Goal: Information Seeking & Learning: Check status

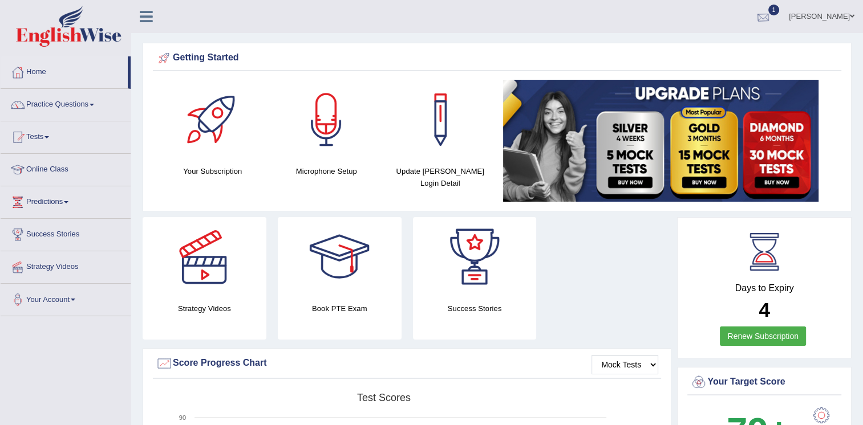
click at [767, 22] on div at bounding box center [762, 17] width 17 height 17
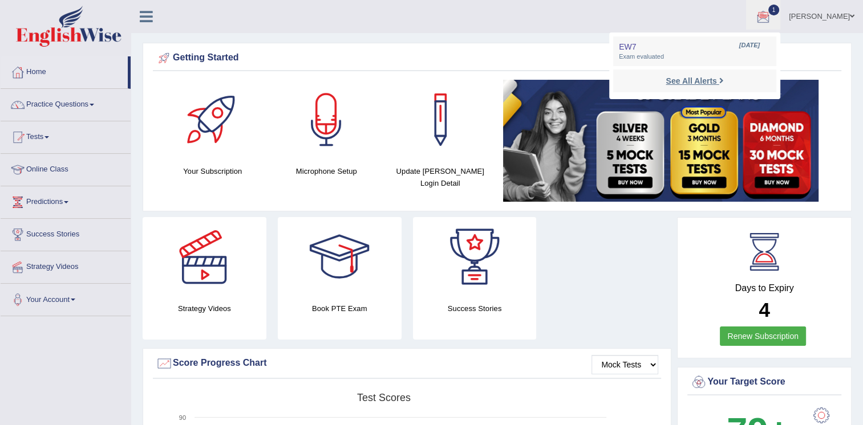
click at [678, 82] on strong "See All Alerts" at bounding box center [690, 80] width 51 height 9
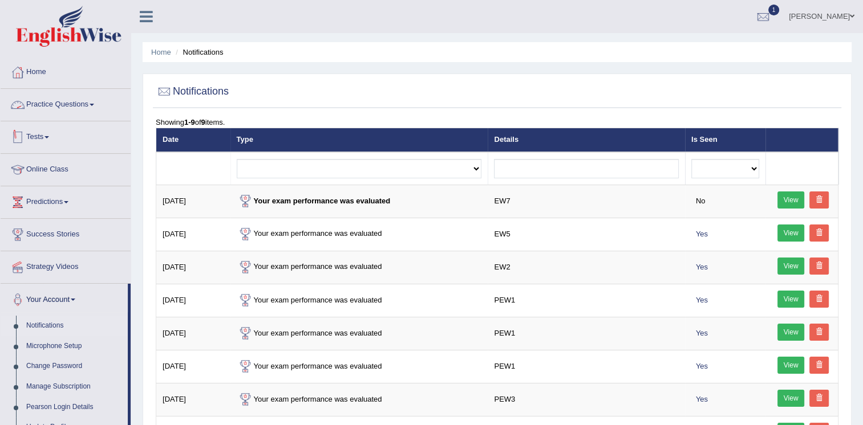
click at [50, 133] on link "Tests" at bounding box center [66, 135] width 130 height 29
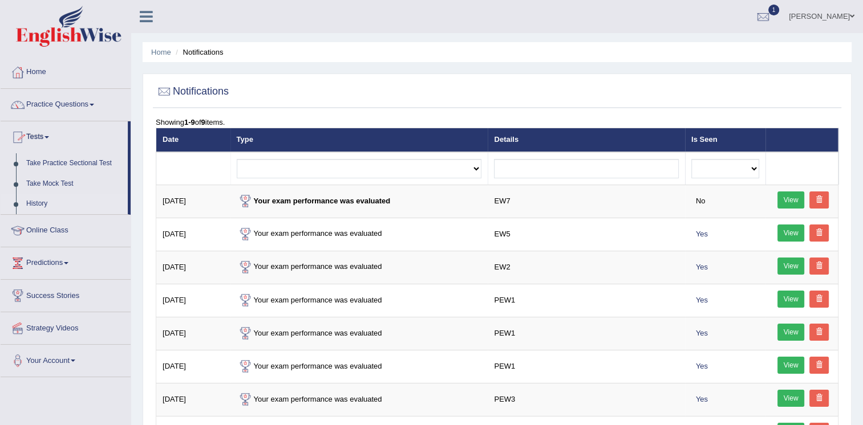
click at [38, 198] on link "History" at bounding box center [74, 204] width 107 height 21
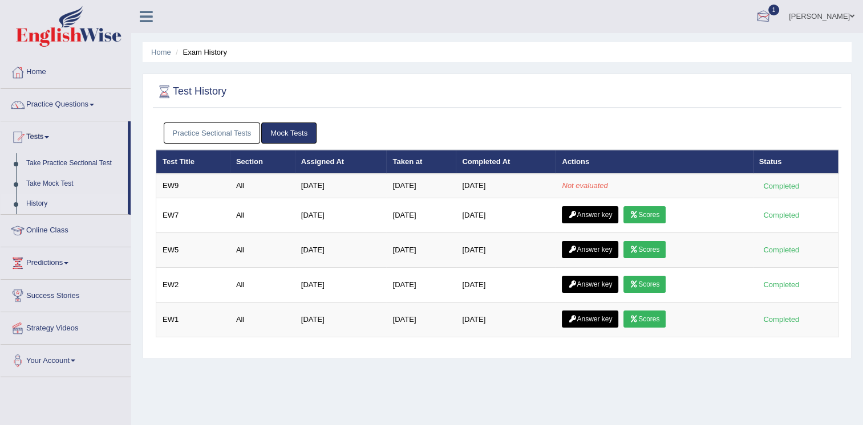
click at [771, 15] on div at bounding box center [762, 17] width 17 height 17
click at [664, 59] on span "Exam evaluated" at bounding box center [695, 56] width 152 height 9
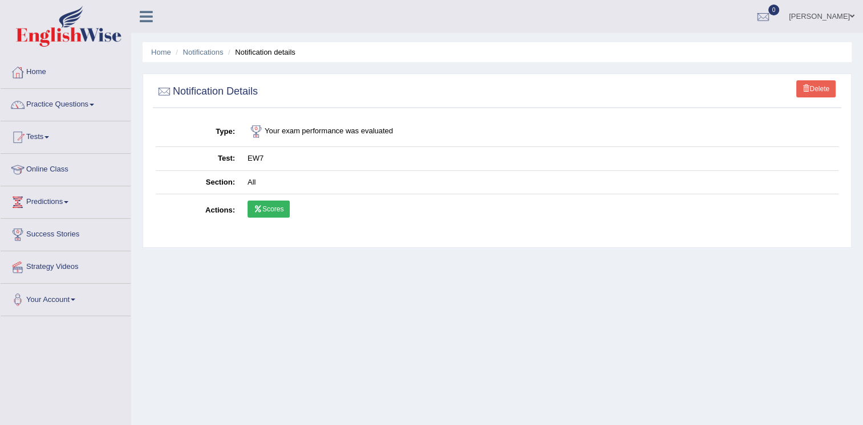
click at [262, 208] on link "Scores" at bounding box center [268, 209] width 42 height 17
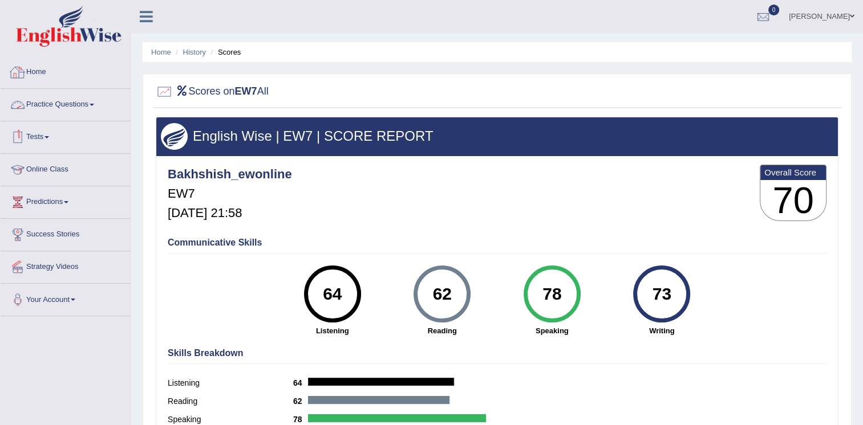
click at [36, 66] on link "Home" at bounding box center [66, 70] width 130 height 29
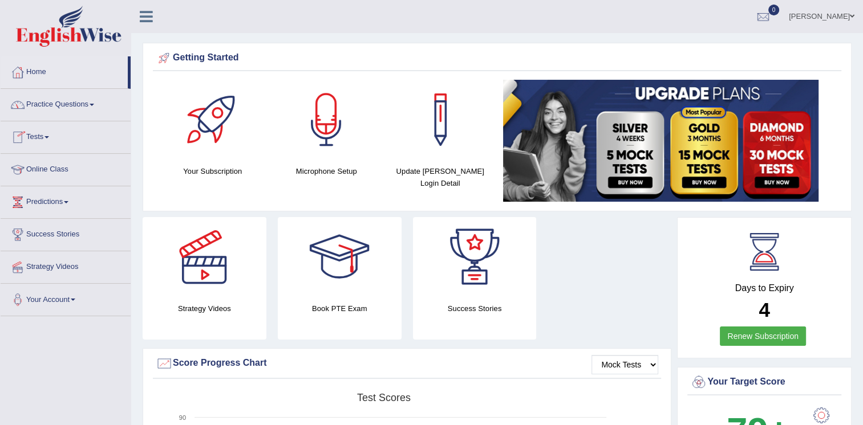
click at [34, 139] on link "Tests" at bounding box center [66, 135] width 130 height 29
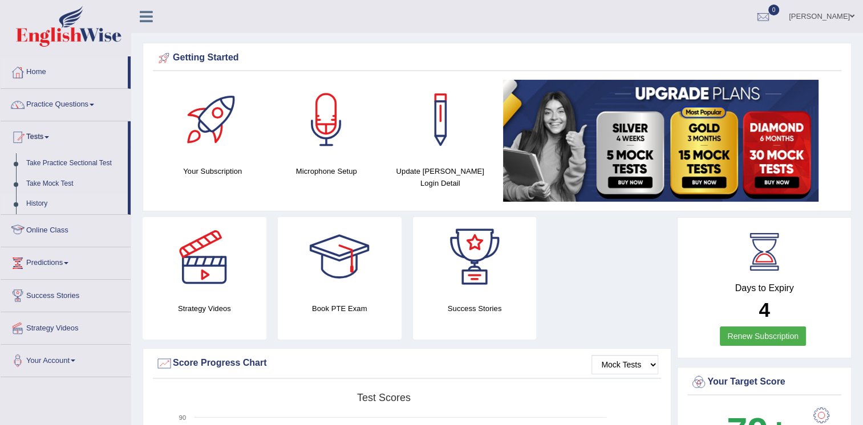
click at [32, 205] on link "History" at bounding box center [74, 204] width 107 height 21
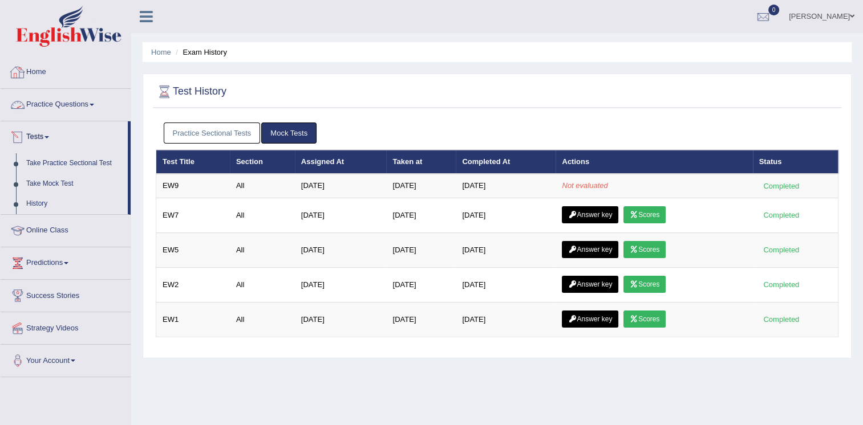
click at [29, 78] on link "Home" at bounding box center [66, 70] width 130 height 29
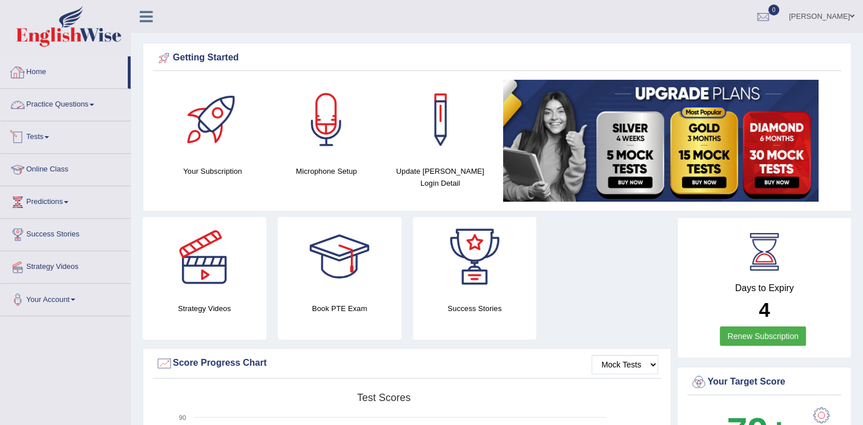
click at [41, 137] on link "Tests" at bounding box center [66, 135] width 130 height 29
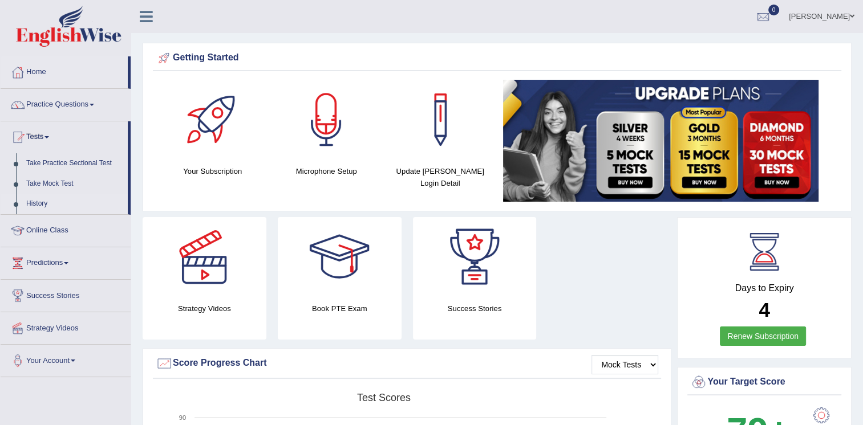
click at [38, 206] on link "History" at bounding box center [74, 204] width 107 height 21
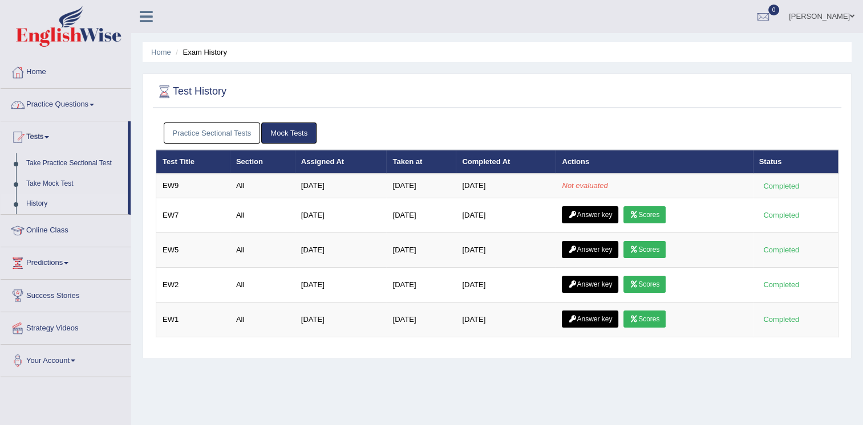
click at [27, 70] on link "Home" at bounding box center [66, 70] width 130 height 29
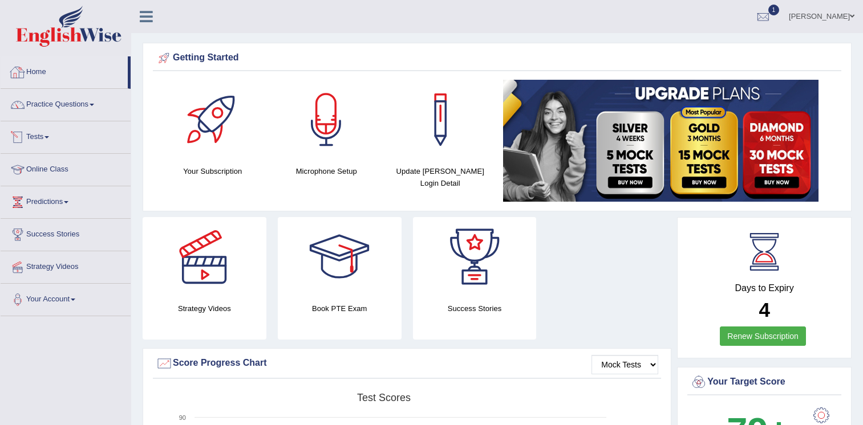
drag, startPoint x: 0, startPoint y: 0, endPoint x: 48, endPoint y: 136, distance: 143.9
click at [48, 136] on link "Tests" at bounding box center [66, 135] width 130 height 29
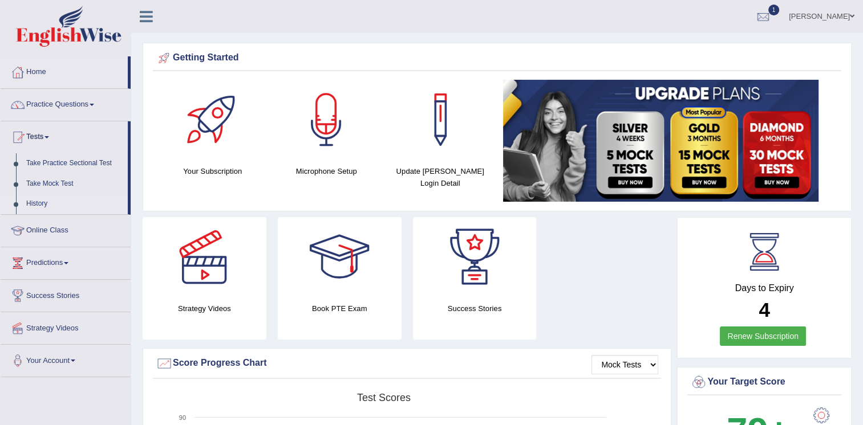
click at [43, 198] on link "History" at bounding box center [74, 204] width 107 height 21
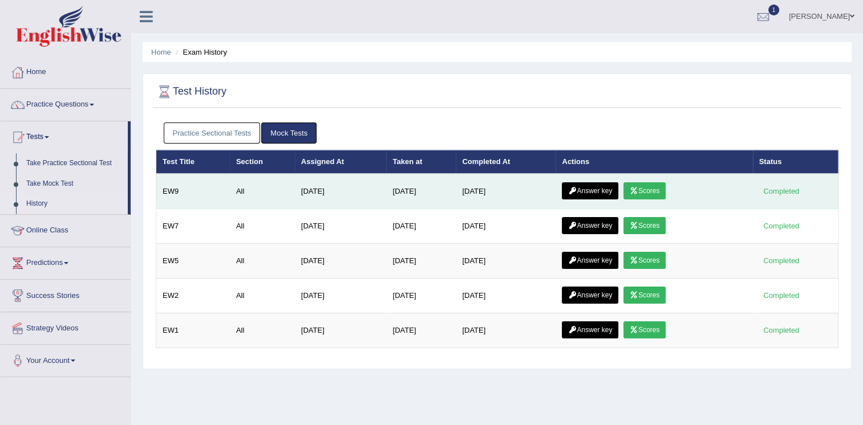
click at [641, 185] on link "Scores" at bounding box center [644, 190] width 42 height 17
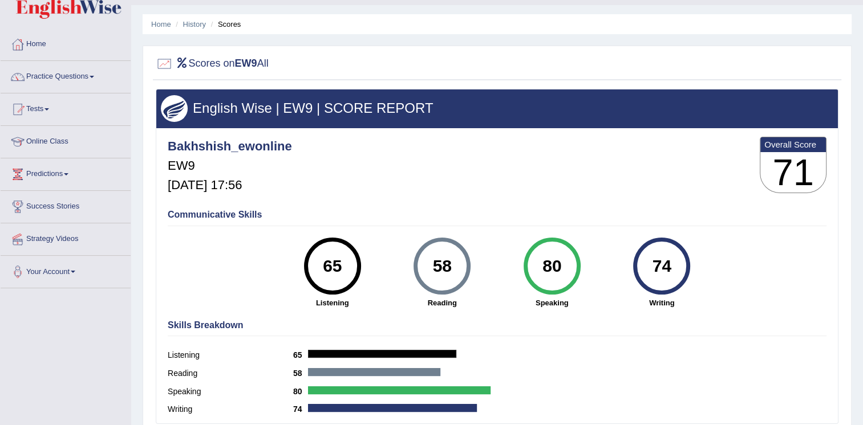
scroll to position [21, 0]
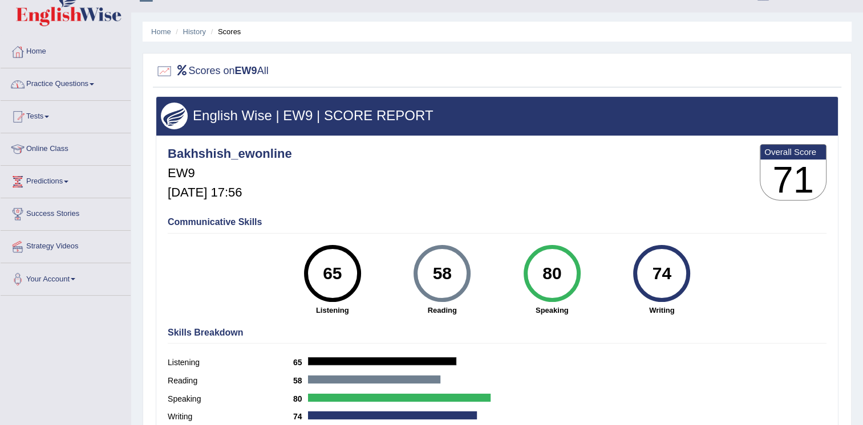
click at [34, 111] on link "Tests" at bounding box center [66, 115] width 130 height 29
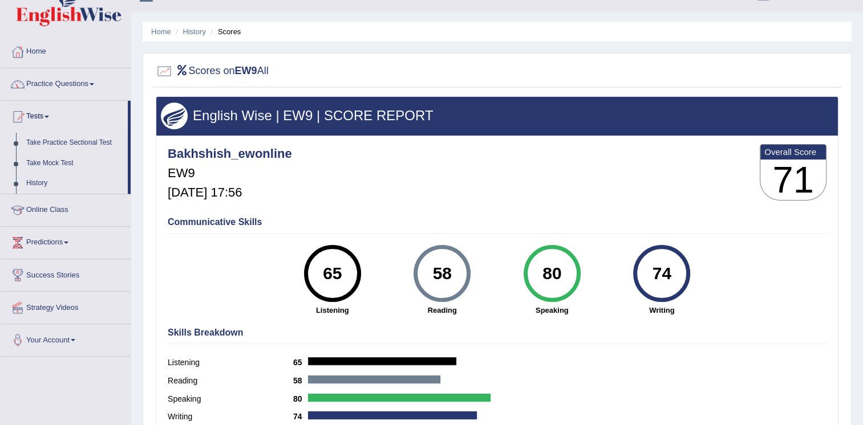
click at [38, 120] on link "Tests" at bounding box center [64, 115] width 127 height 29
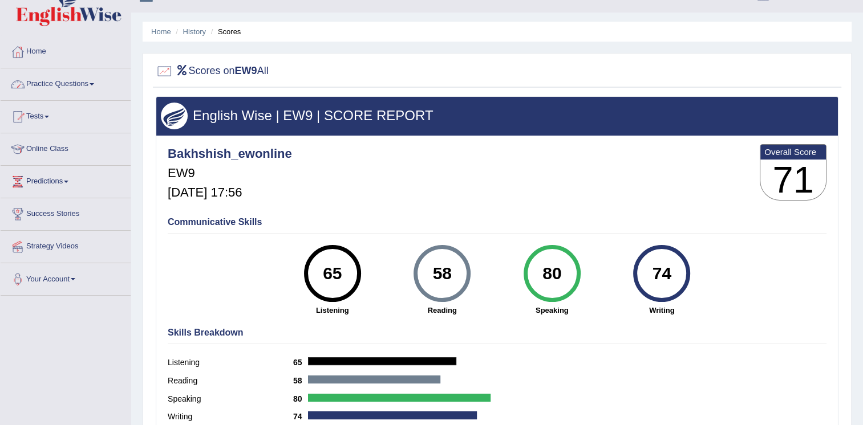
click at [40, 80] on link "Practice Questions" at bounding box center [66, 82] width 130 height 29
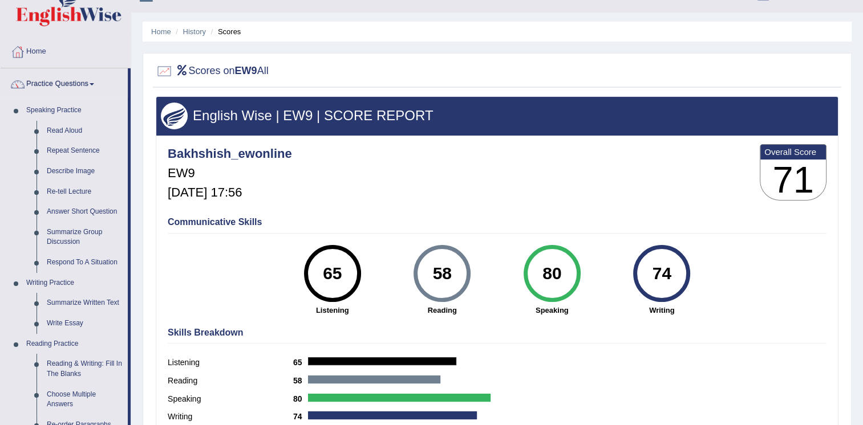
click at [40, 85] on link "Practice Questions" at bounding box center [64, 82] width 127 height 29
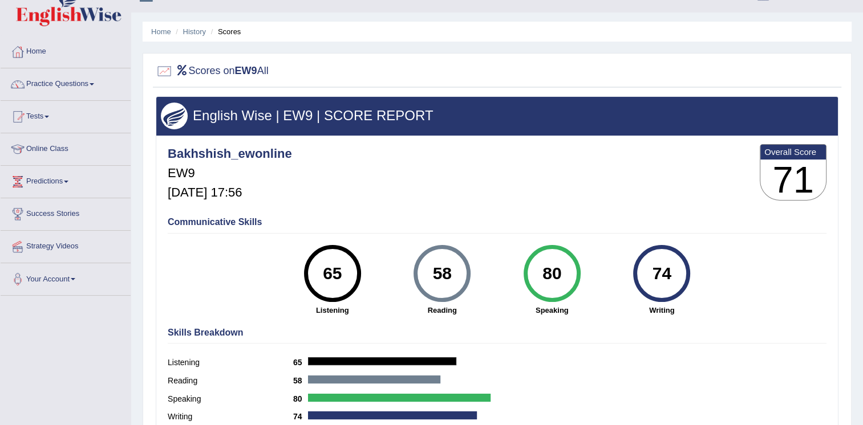
click at [40, 116] on link "Tests" at bounding box center [66, 115] width 130 height 29
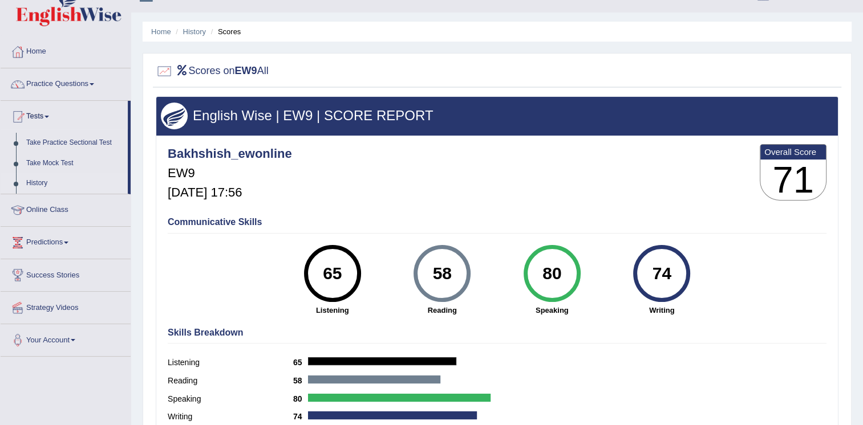
click at [39, 185] on link "History" at bounding box center [74, 183] width 107 height 21
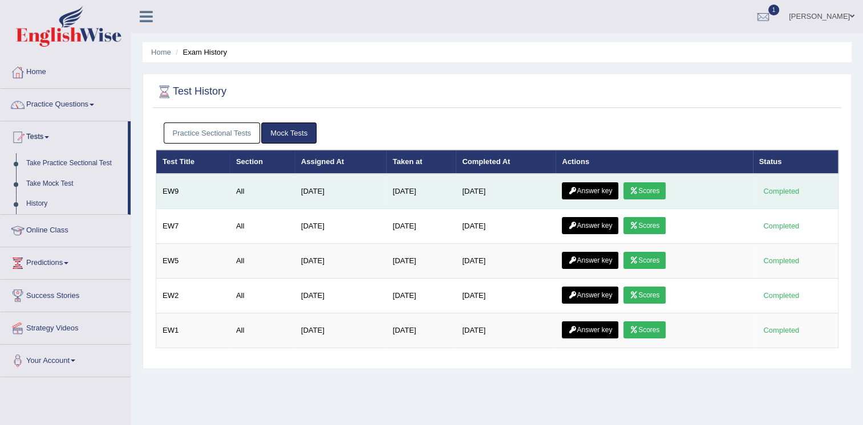
click at [600, 185] on link "Answer key" at bounding box center [590, 190] width 56 height 17
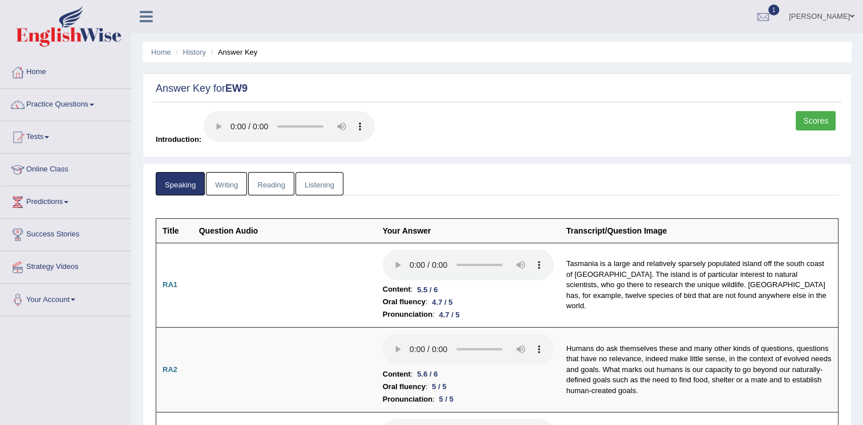
click at [234, 178] on link "Writing" at bounding box center [226, 183] width 41 height 23
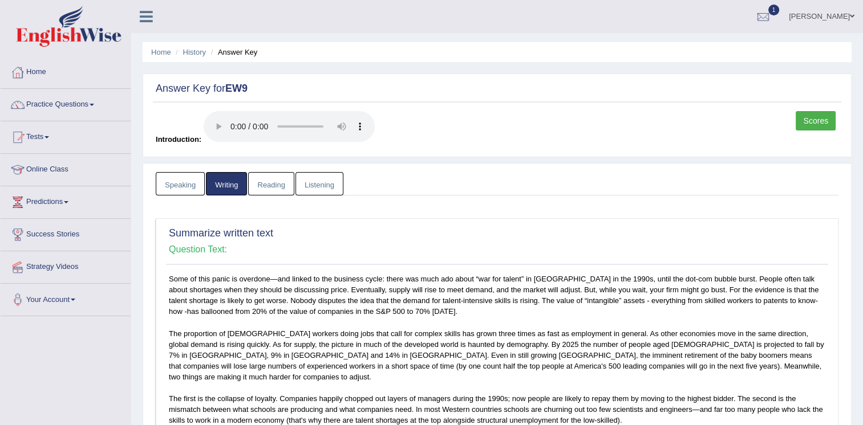
click at [271, 188] on link "Reading" at bounding box center [271, 183] width 46 height 23
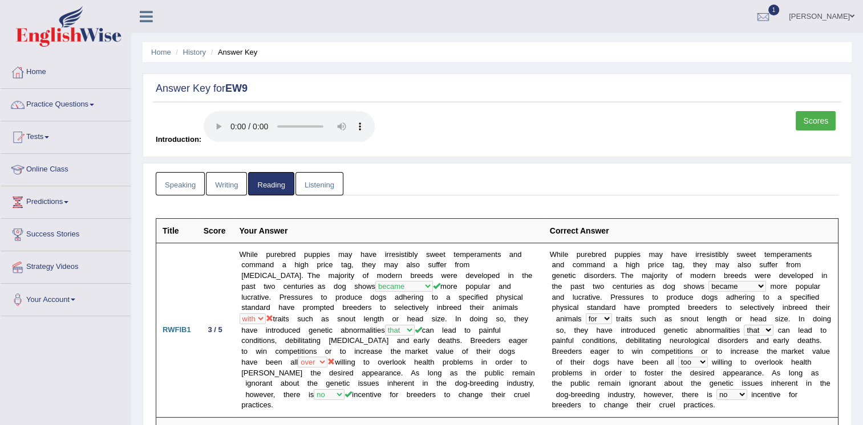
click at [319, 177] on link "Listening" at bounding box center [319, 183] width 48 height 23
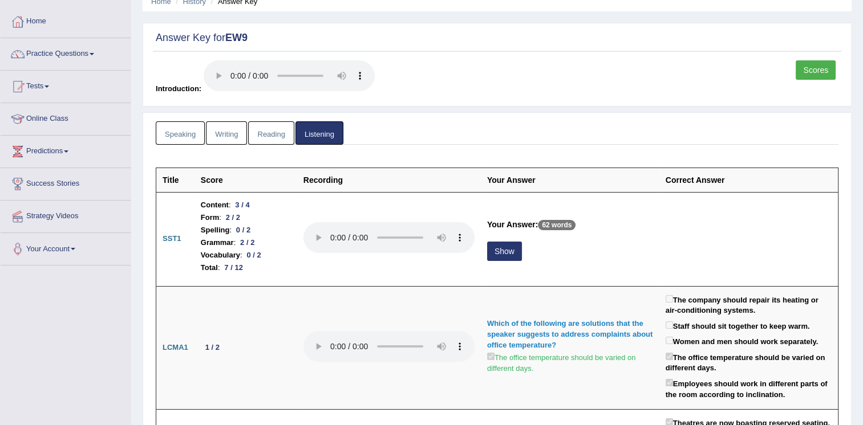
scroll to position [61, 0]
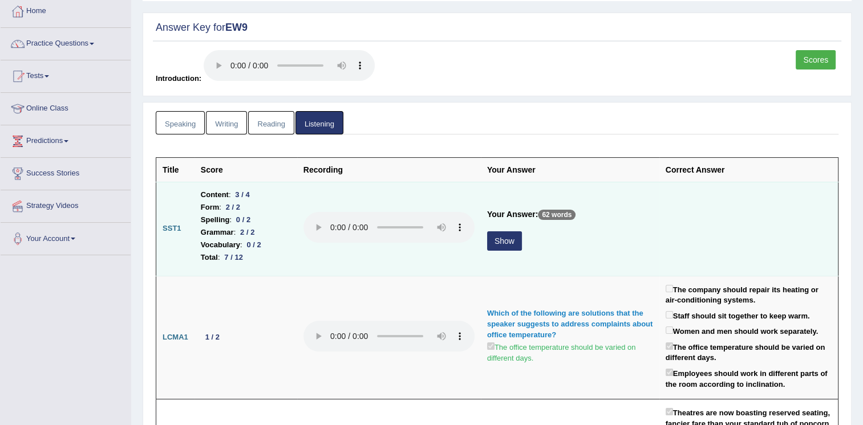
click at [488, 237] on button "Show" at bounding box center [504, 240] width 35 height 19
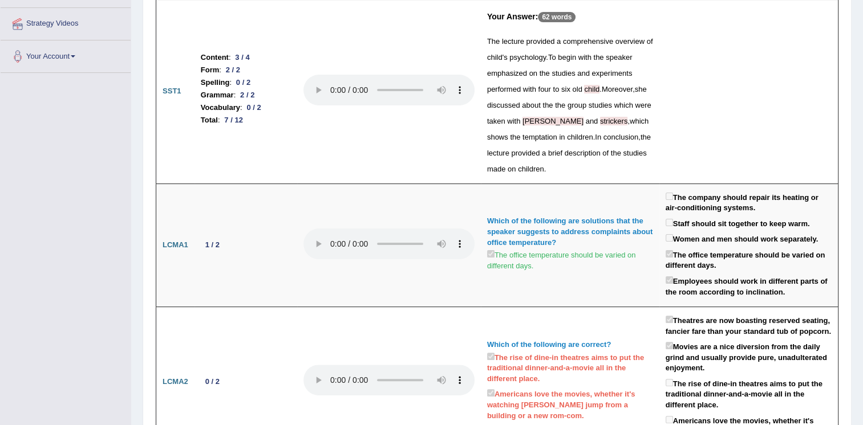
scroll to position [0, 0]
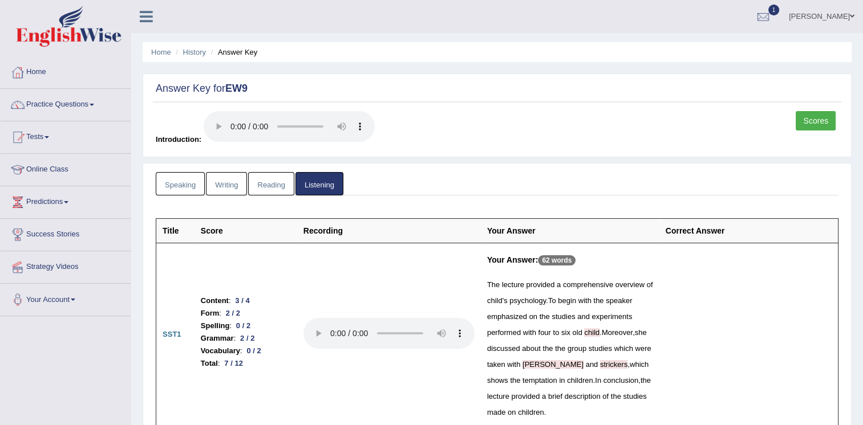
click at [824, 119] on link "Scores" at bounding box center [815, 120] width 40 height 19
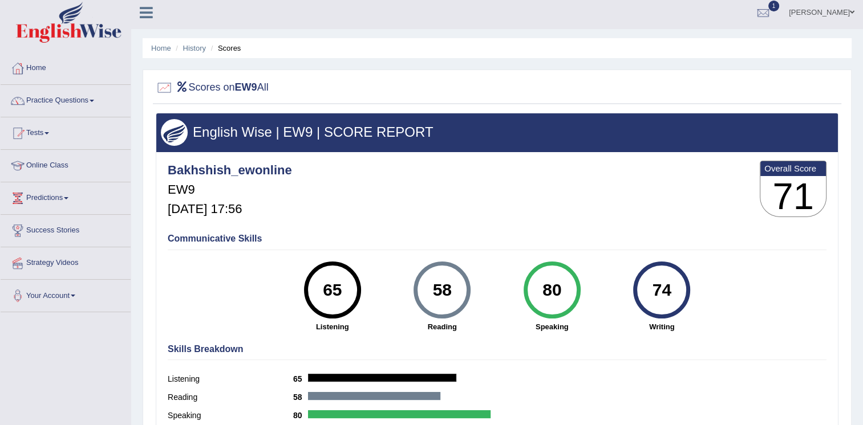
scroll to position [3, 0]
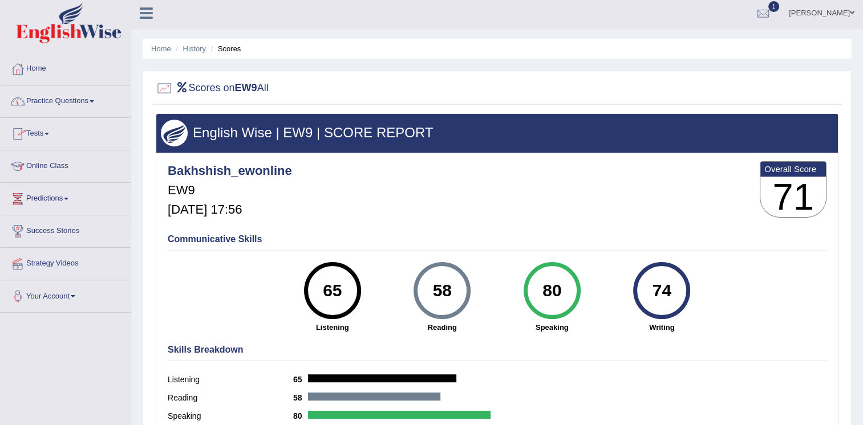
click at [46, 133] on link "Tests" at bounding box center [66, 132] width 130 height 29
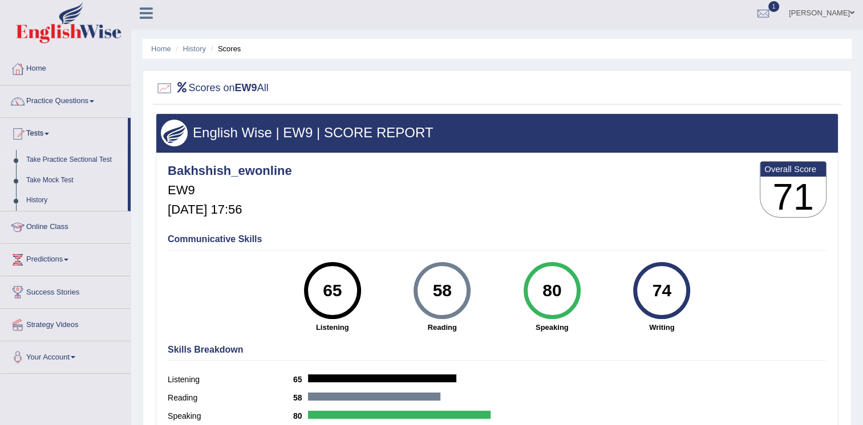
click at [53, 158] on link "Take Practice Sectional Test" at bounding box center [74, 160] width 107 height 21
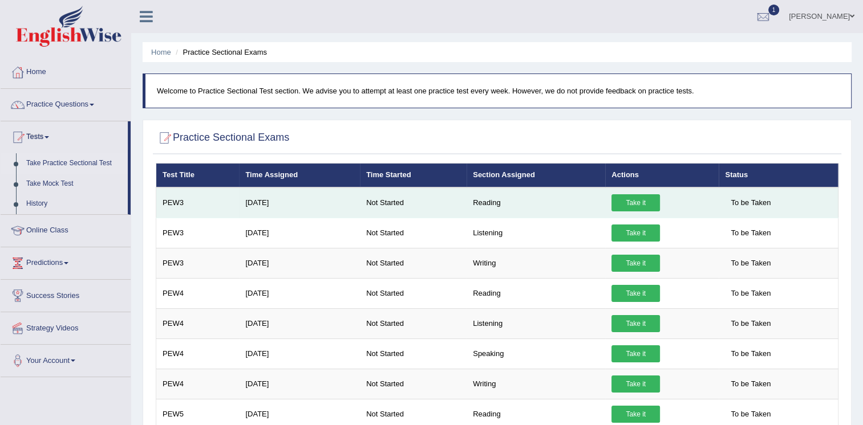
click at [647, 202] on link "Take it" at bounding box center [635, 202] width 48 height 17
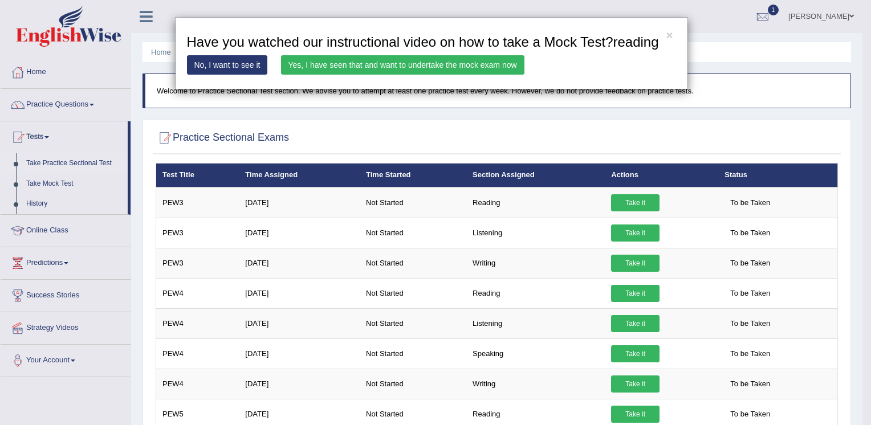
click at [377, 65] on link "Yes, I have seen that and want to undertake the mock exam now" at bounding box center [402, 64] width 243 height 19
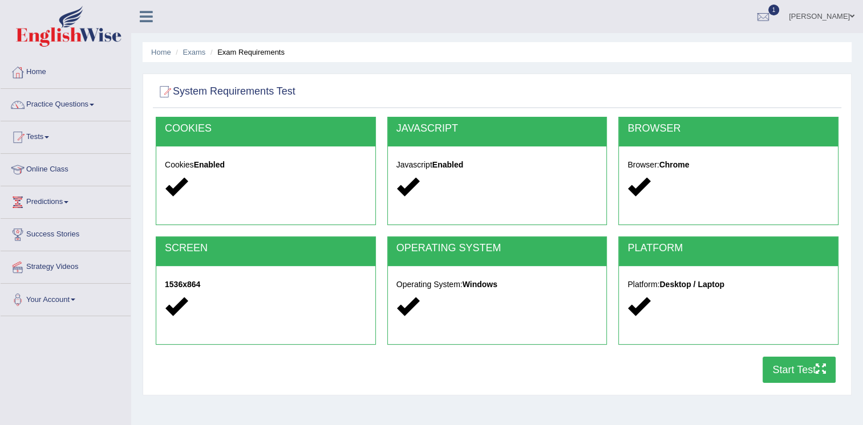
click at [785, 372] on button "Start Test" at bounding box center [798, 370] width 73 height 26
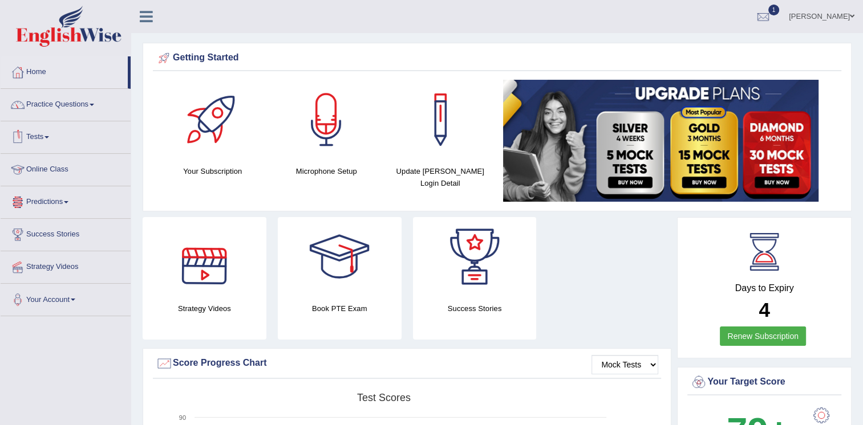
click at [39, 137] on link "Tests" at bounding box center [66, 135] width 130 height 29
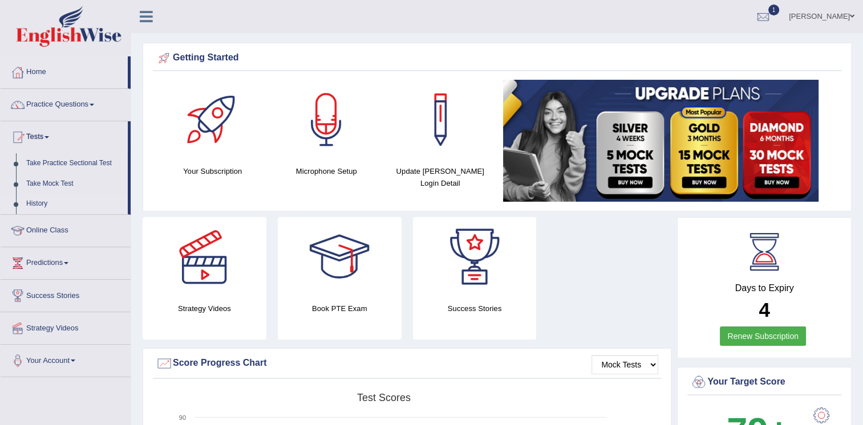
click at [32, 206] on link "History" at bounding box center [74, 204] width 107 height 21
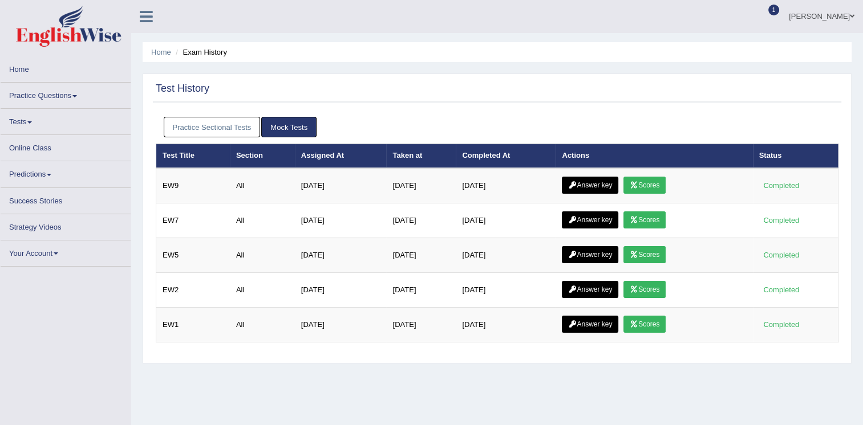
click at [206, 126] on link "Practice Sectional Tests" at bounding box center [212, 127] width 97 height 21
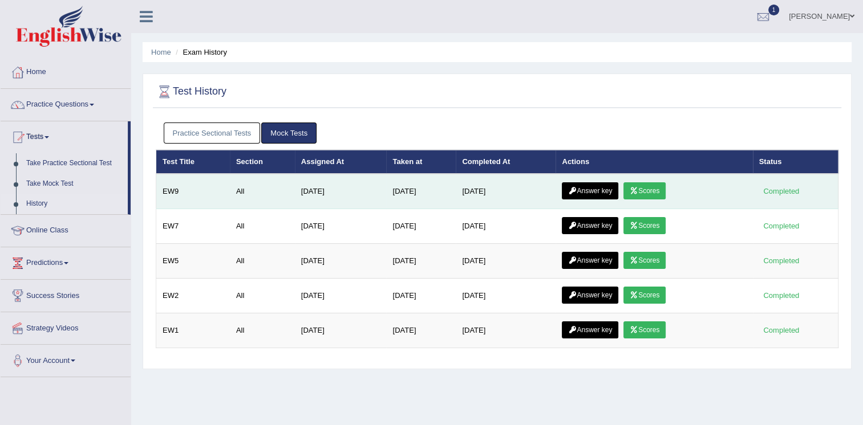
click at [647, 190] on link "Scores" at bounding box center [644, 190] width 42 height 17
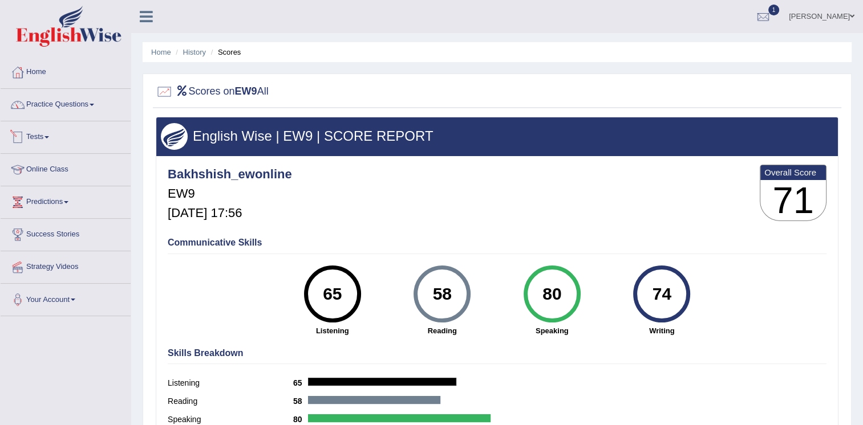
click at [40, 137] on link "Tests" at bounding box center [66, 135] width 130 height 29
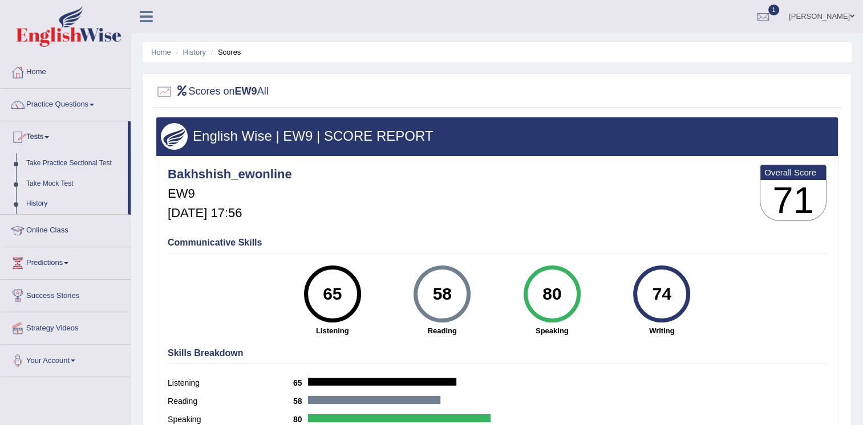
click at [39, 186] on link "Take Mock Test" at bounding box center [74, 184] width 107 height 21
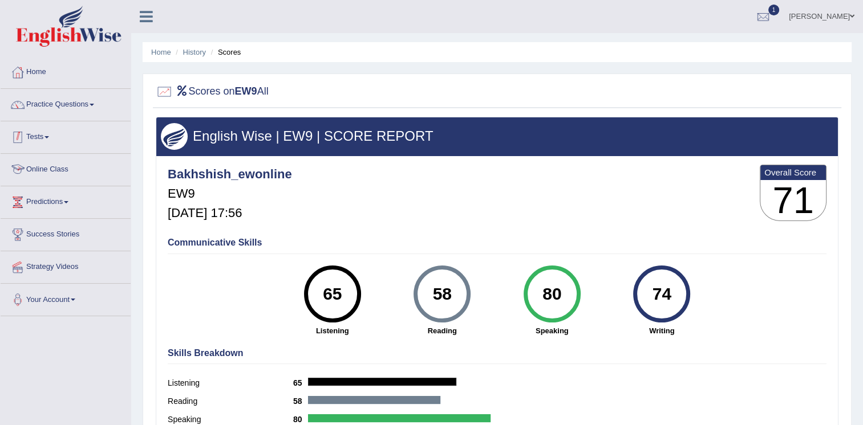
click at [39, 133] on link "Tests" at bounding box center [66, 135] width 130 height 29
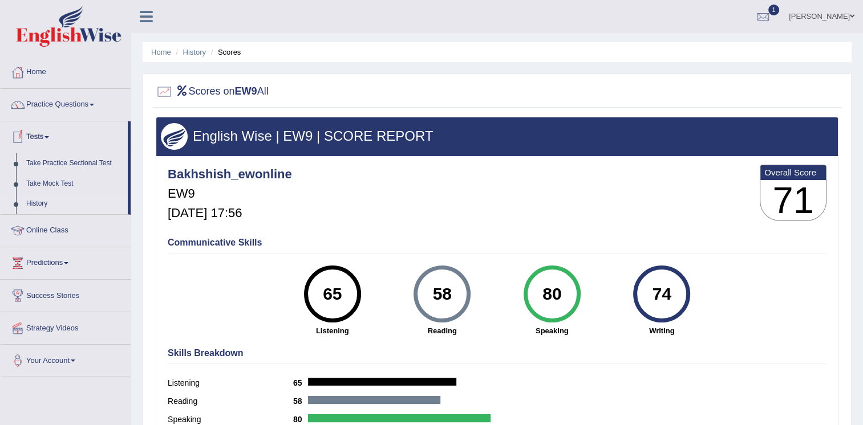
click at [41, 201] on link "History" at bounding box center [74, 204] width 107 height 21
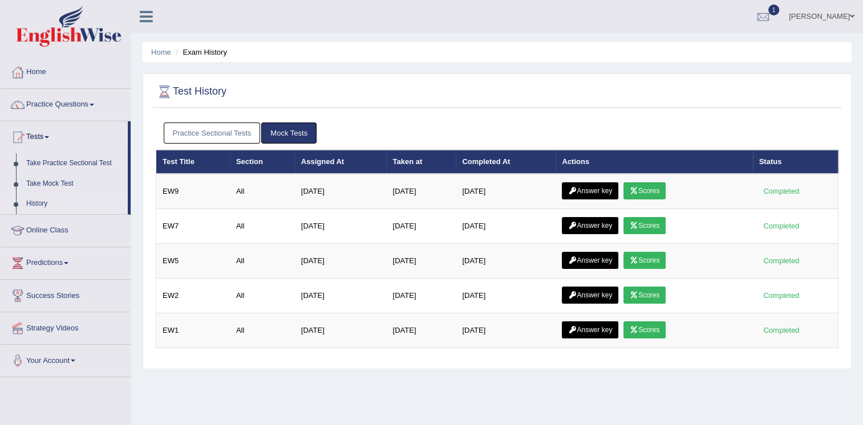
click at [216, 131] on link "Practice Sectional Tests" at bounding box center [212, 133] width 97 height 21
click at [164, 132] on link "Practice Sectional Tests" at bounding box center [212, 133] width 97 height 21
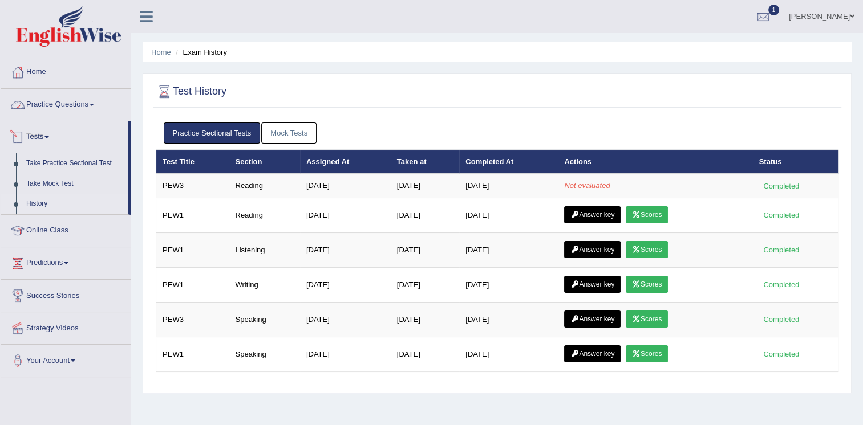
click at [62, 100] on link "Practice Questions" at bounding box center [66, 103] width 130 height 29
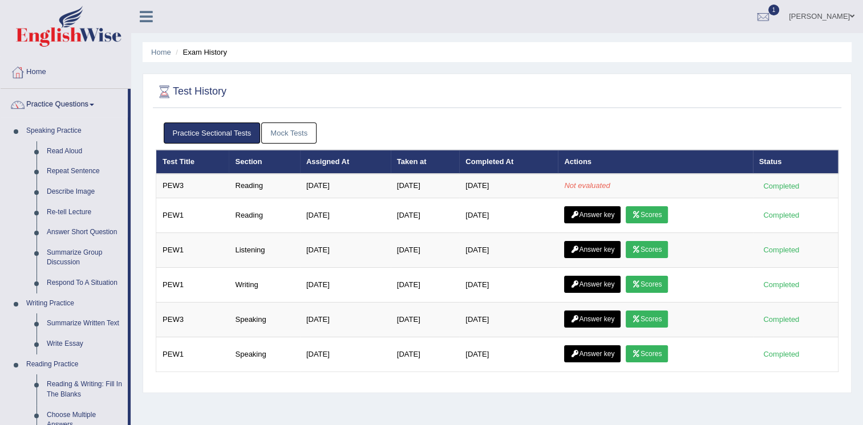
click at [55, 107] on link "Practice Questions" at bounding box center [64, 103] width 127 height 29
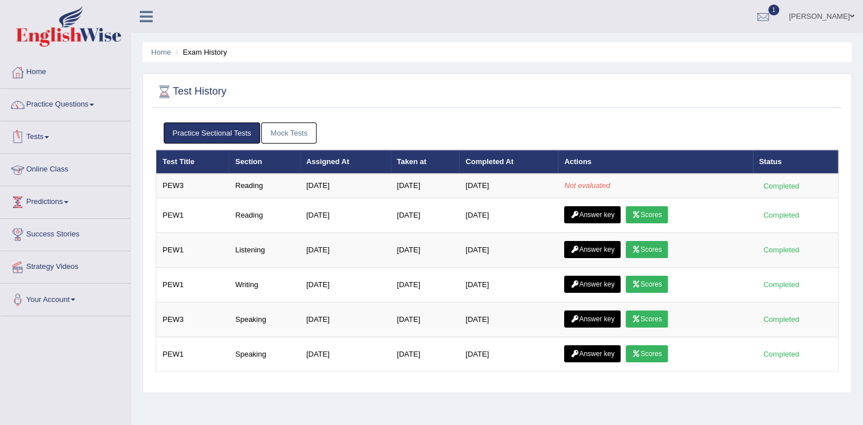
click at [36, 131] on link "Tests" at bounding box center [66, 135] width 130 height 29
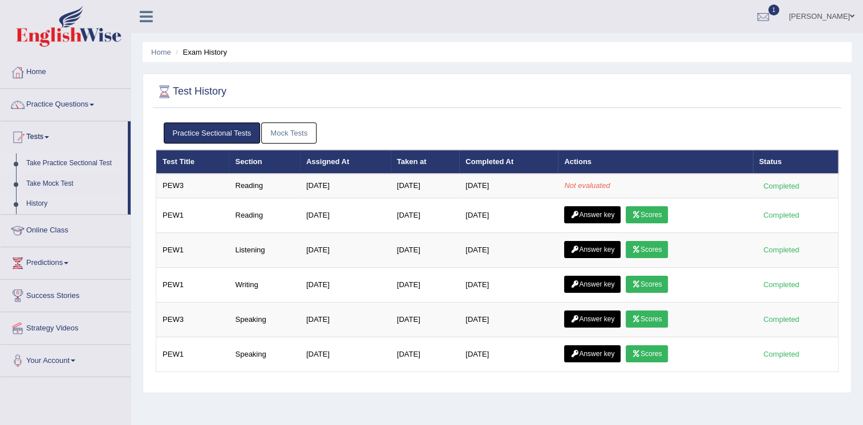
click at [40, 165] on link "Take Practice Sectional Test" at bounding box center [74, 163] width 107 height 21
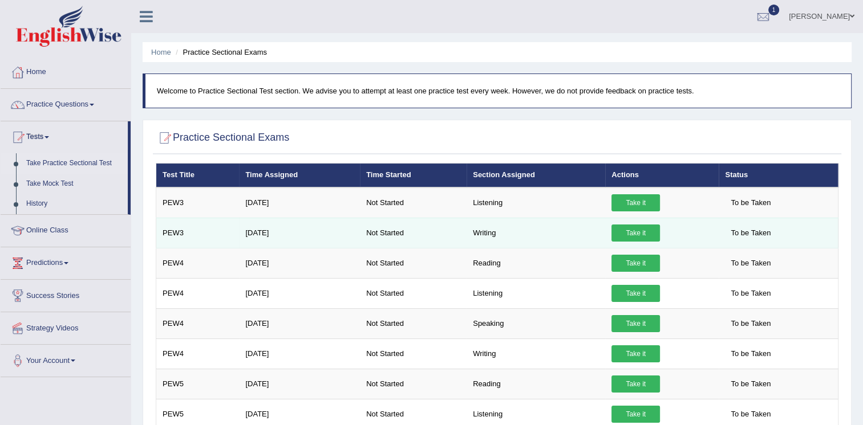
click at [625, 233] on link "Take it" at bounding box center [635, 233] width 48 height 17
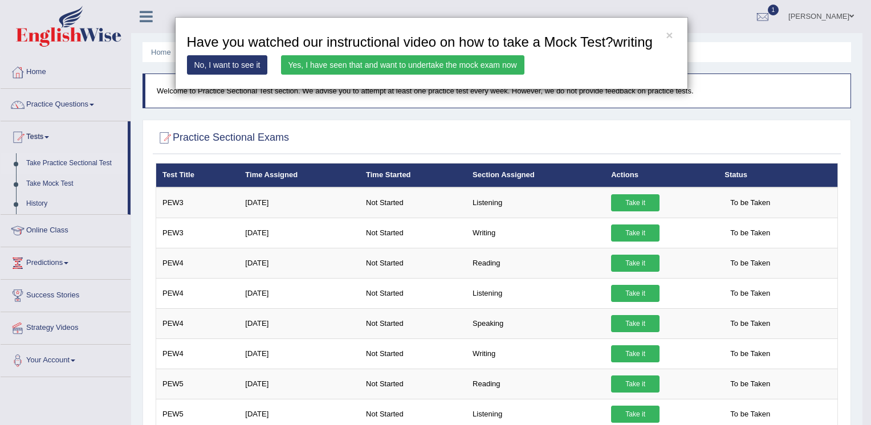
click at [364, 68] on link "Yes, I have seen that and want to undertake the mock exam now" at bounding box center [402, 64] width 243 height 19
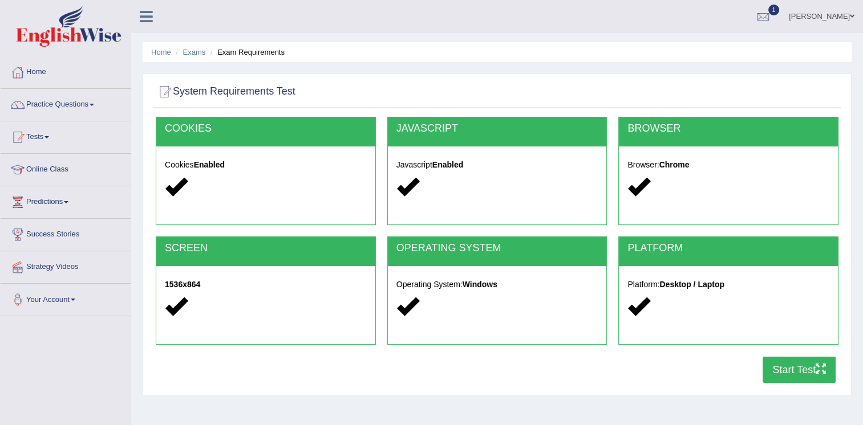
click at [799, 367] on button "Start Test" at bounding box center [798, 370] width 73 height 26
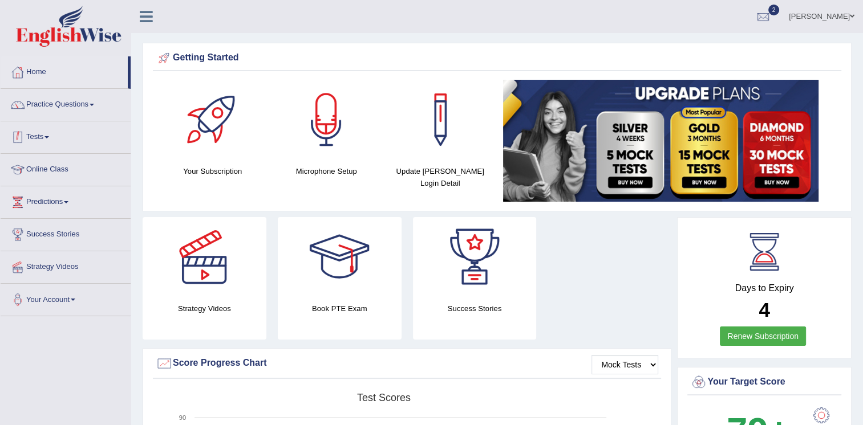
click at [44, 134] on link "Tests" at bounding box center [66, 135] width 130 height 29
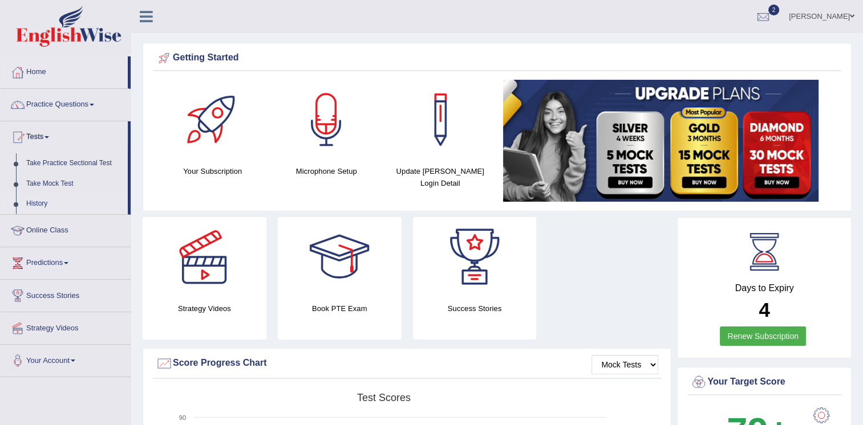
click at [43, 196] on link "History" at bounding box center [74, 204] width 107 height 21
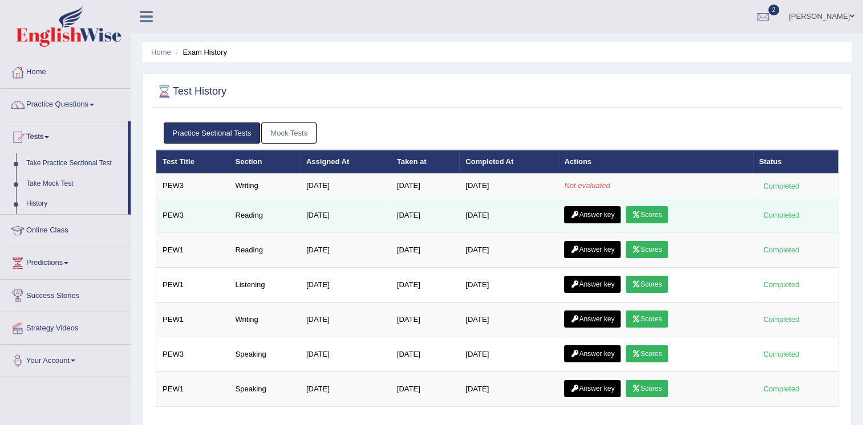
click at [648, 206] on link "Scores" at bounding box center [646, 214] width 42 height 17
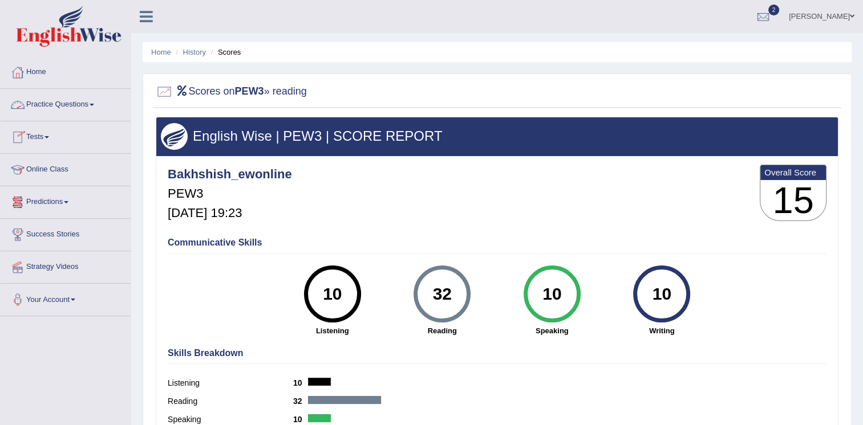
click at [50, 132] on link "Tests" at bounding box center [66, 135] width 130 height 29
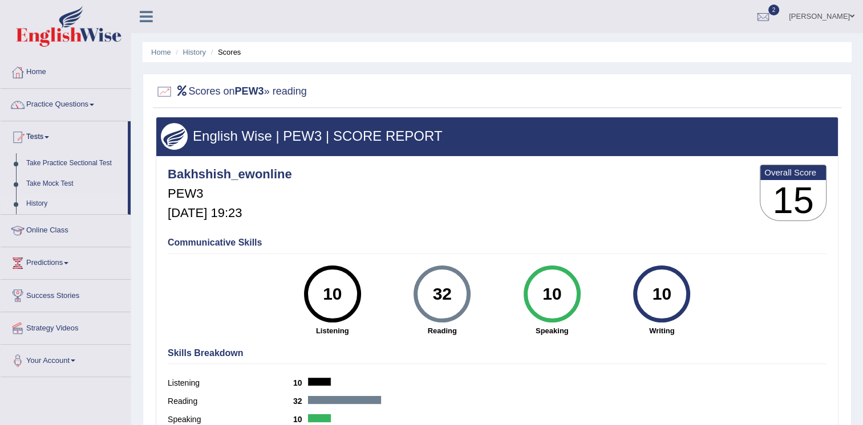
click at [39, 200] on link "History" at bounding box center [74, 204] width 107 height 21
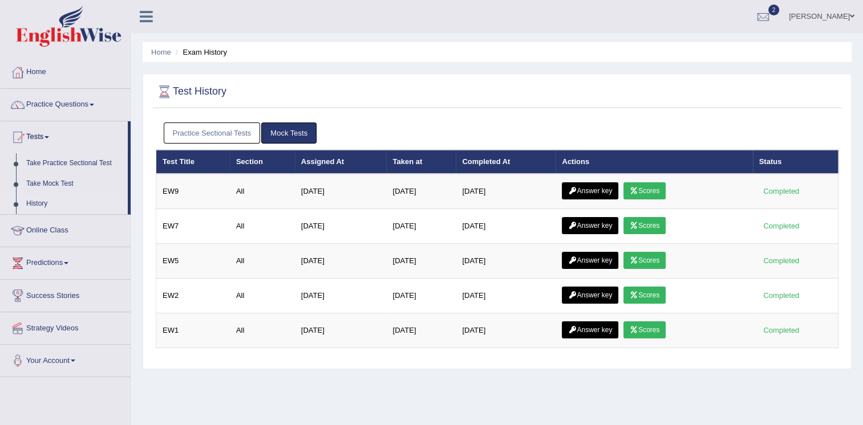
click at [210, 129] on link "Practice Sectional Tests" at bounding box center [212, 133] width 97 height 21
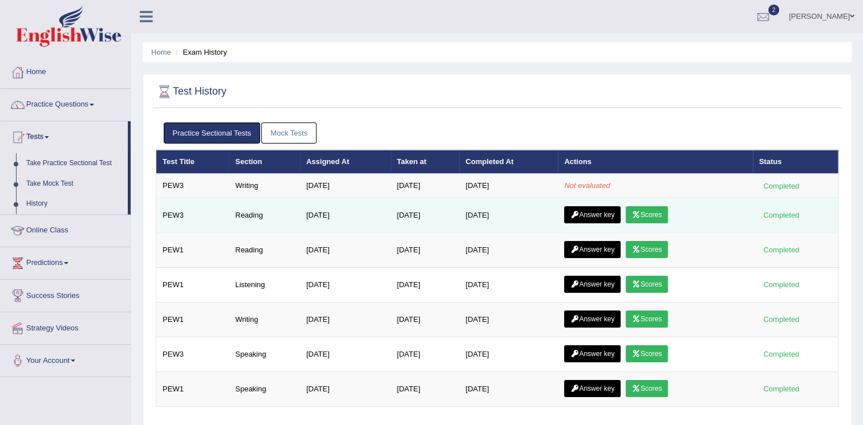
click at [596, 216] on link "Answer key" at bounding box center [592, 214] width 56 height 17
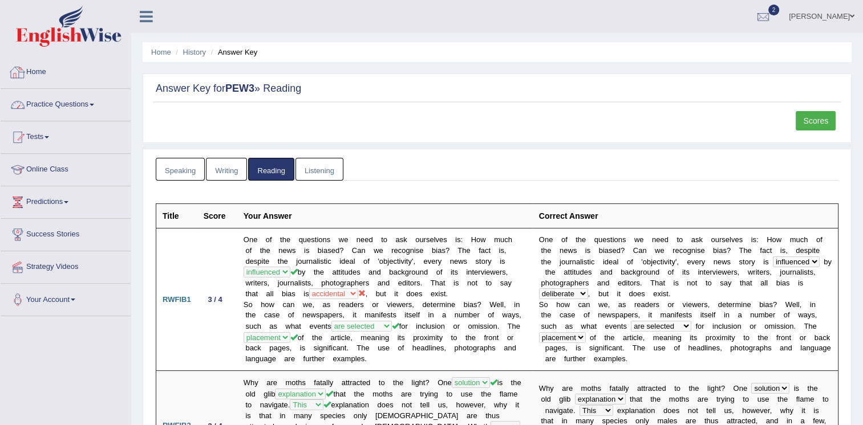
click at [44, 74] on link "Home" at bounding box center [66, 70] width 130 height 29
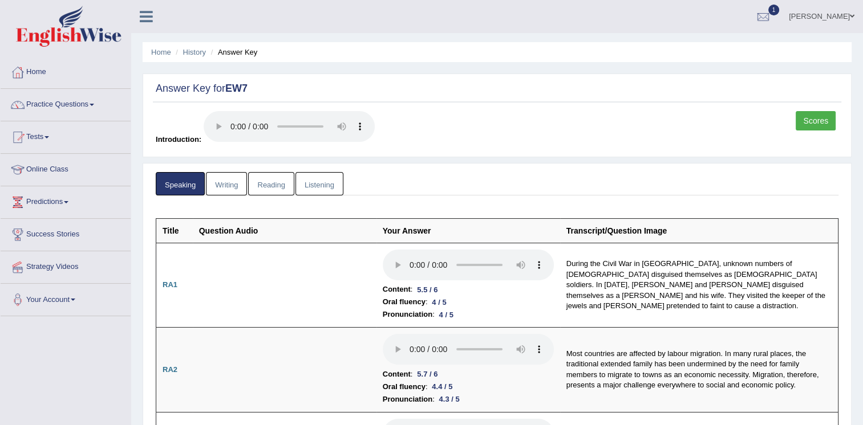
click at [815, 115] on link "Scores" at bounding box center [815, 120] width 40 height 19
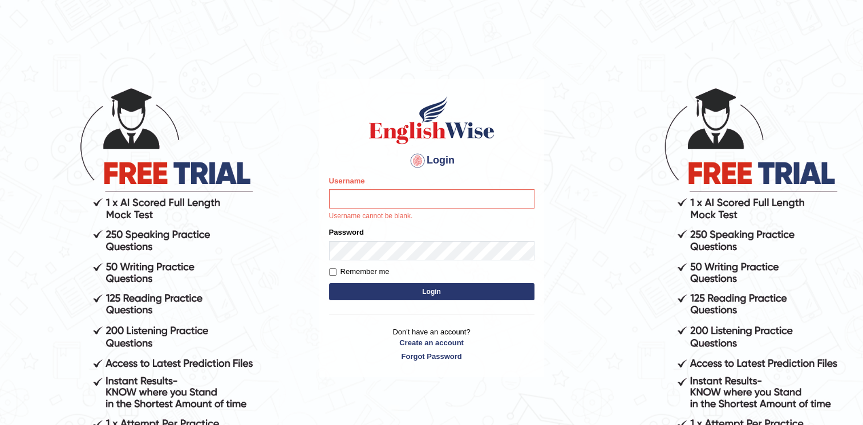
click at [388, 139] on img at bounding box center [432, 120] width 130 height 51
click at [387, 192] on input "Username" at bounding box center [431, 198] width 205 height 19
type input "Bakhshish_ewonline"
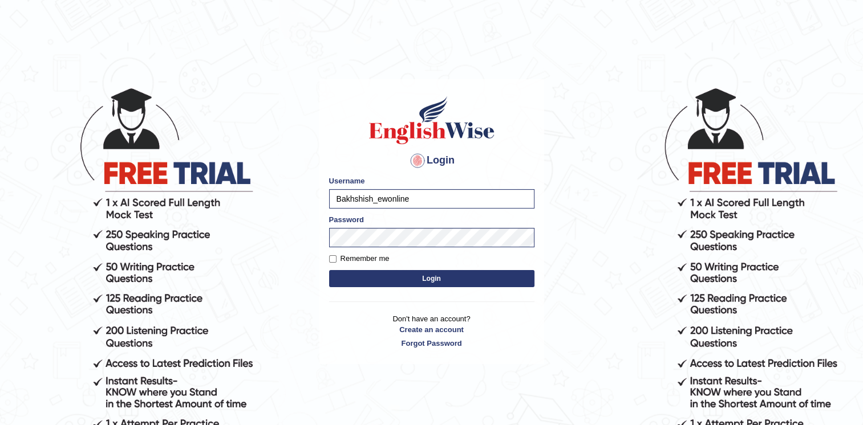
click at [399, 279] on button "Login" at bounding box center [431, 278] width 205 height 17
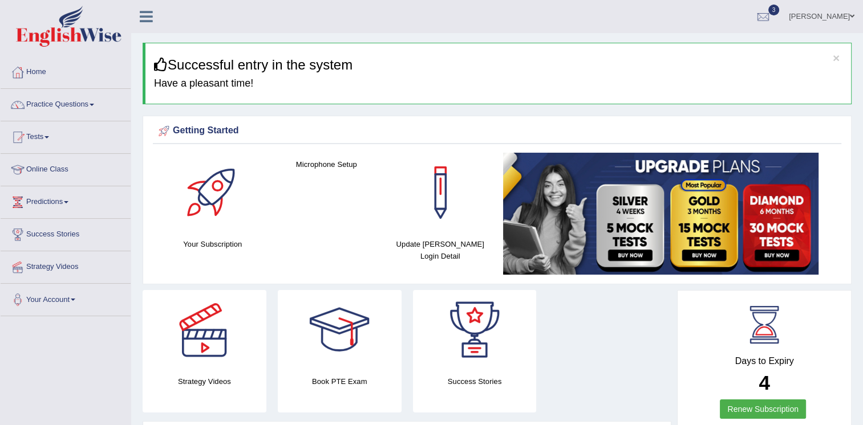
drag, startPoint x: 0, startPoint y: 0, endPoint x: 56, endPoint y: 161, distance: 170.9
click at [49, 140] on link "Tests" at bounding box center [66, 135] width 130 height 29
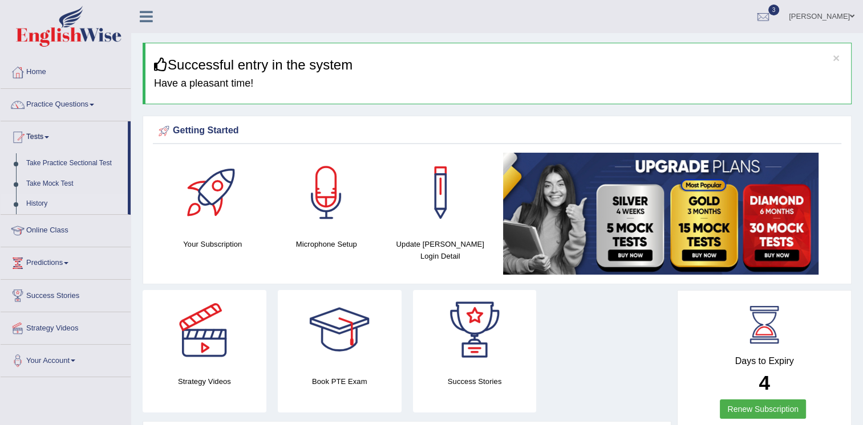
click at [44, 204] on link "History" at bounding box center [74, 204] width 107 height 21
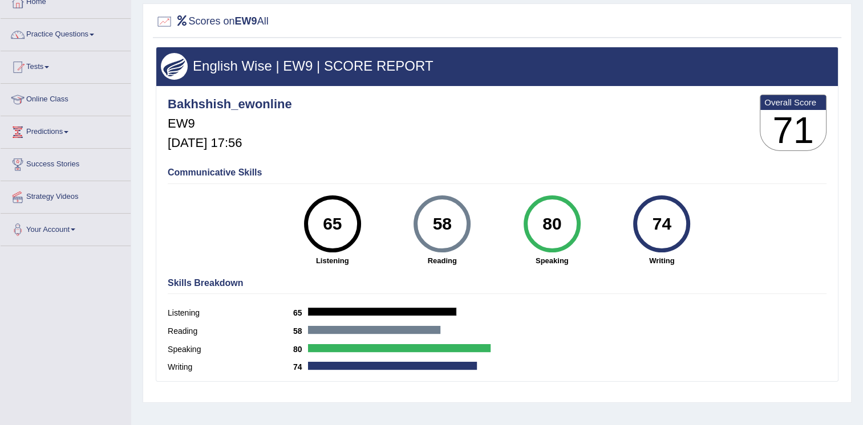
scroll to position [75, 0]
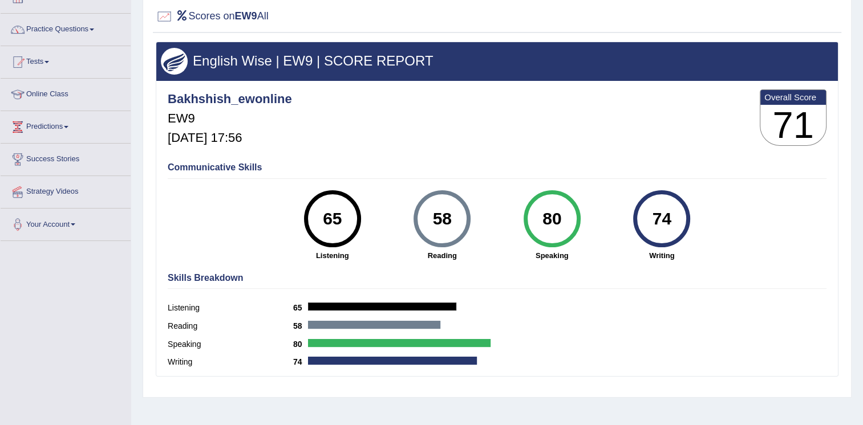
click at [42, 65] on link "Tests" at bounding box center [66, 60] width 130 height 29
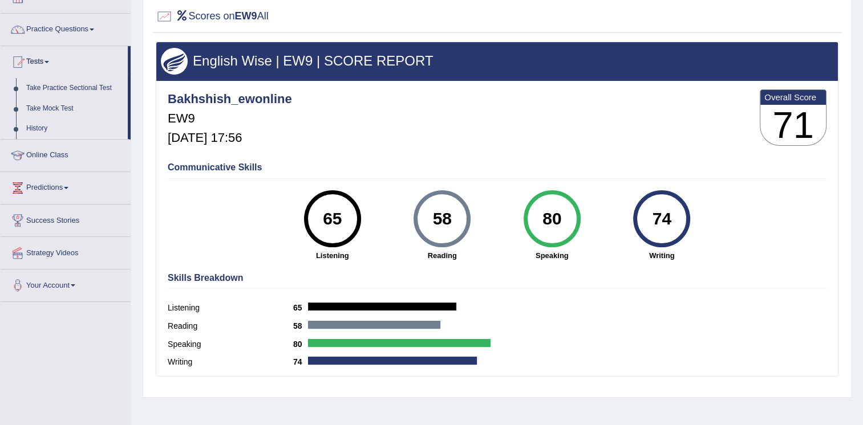
click at [40, 122] on link "History" at bounding box center [74, 129] width 107 height 21
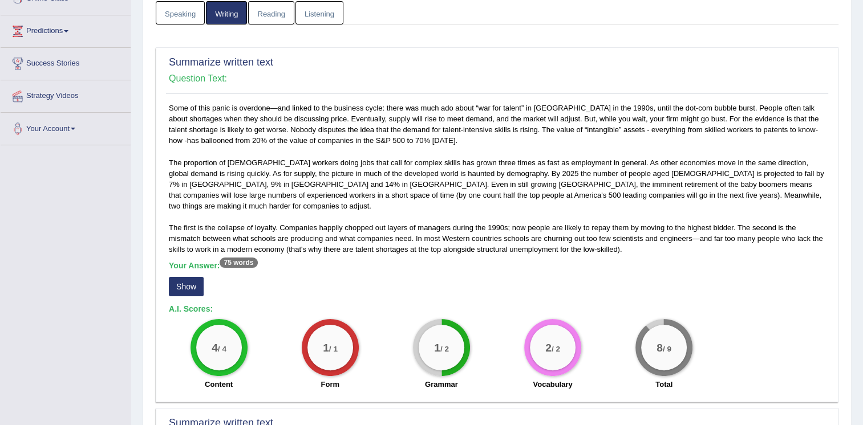
scroll to position [184, 0]
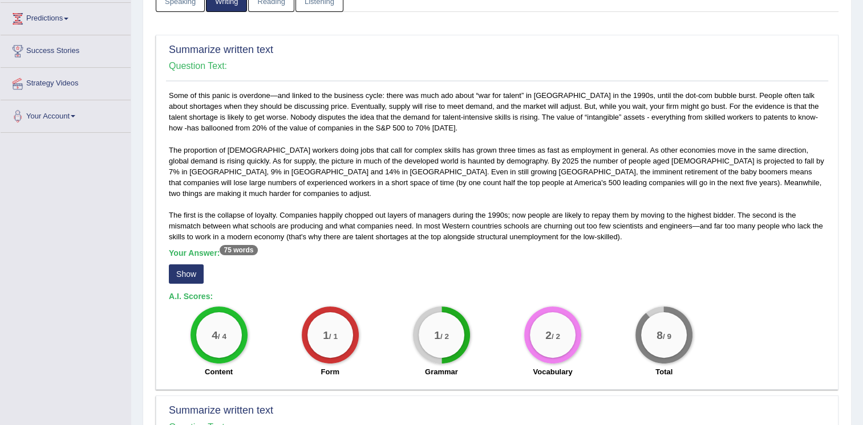
click at [176, 265] on button "Show" at bounding box center [186, 274] width 35 height 19
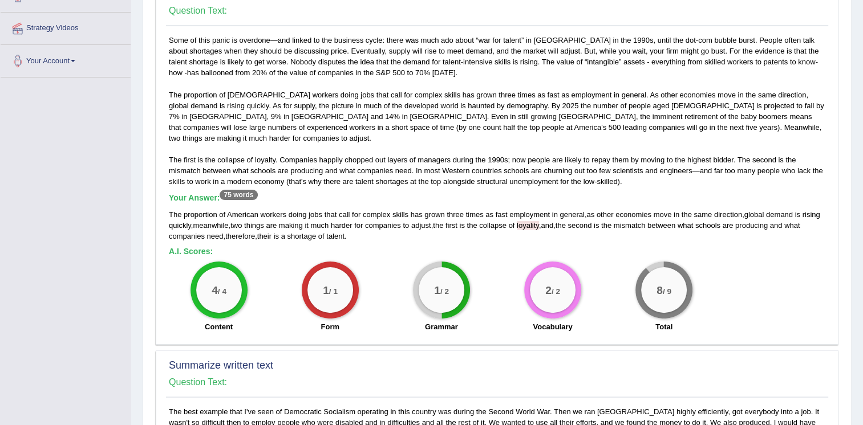
scroll to position [225, 0]
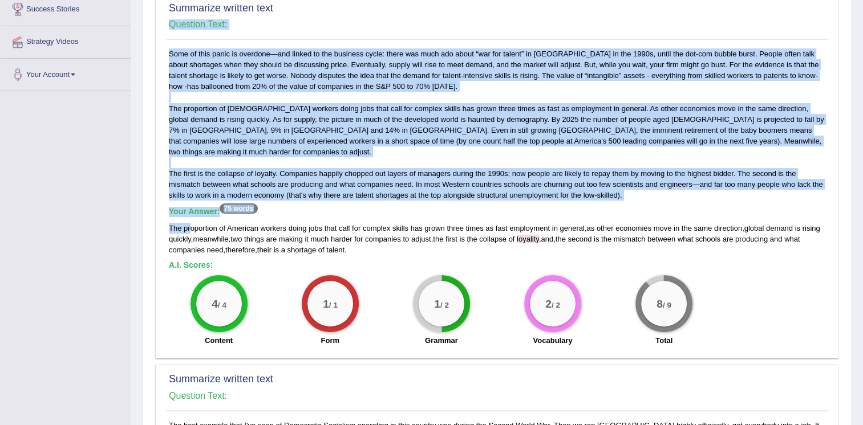
drag, startPoint x: 161, startPoint y: 213, endPoint x: 189, endPoint y: 220, distance: 28.8
click at [189, 220] on div "Summarize written text Question Text: Some of this panic is overdone—and linked…" at bounding box center [497, 176] width 682 height 366
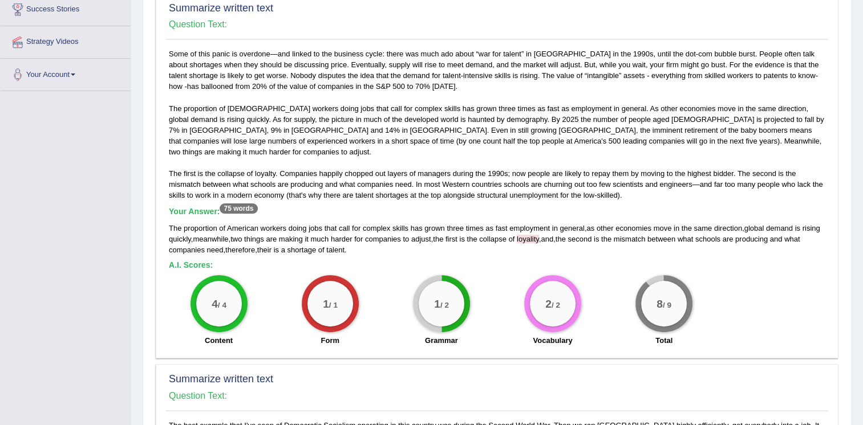
drag, startPoint x: 189, startPoint y: 220, endPoint x: 241, endPoint y: 243, distance: 56.7
click at [238, 243] on div "The proportion of American workers doing jobs that call for complex skills has …" at bounding box center [497, 239] width 656 height 32
click at [591, 224] on span "as" at bounding box center [590, 228] width 8 height 9
drag, startPoint x: 250, startPoint y: 226, endPoint x: 233, endPoint y: 231, distance: 18.4
click at [233, 231] on div "The proportion of American workers doing jobs that call for complex skills has …" at bounding box center [497, 239] width 656 height 32
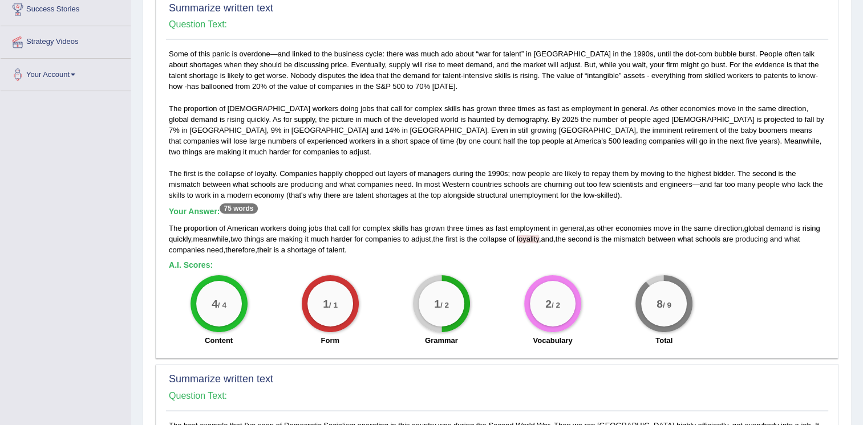
click at [677, 86] on div "Some of this panic is overdone—and linked to the business cycle: there was much…" at bounding box center [497, 200] width 662 height 304
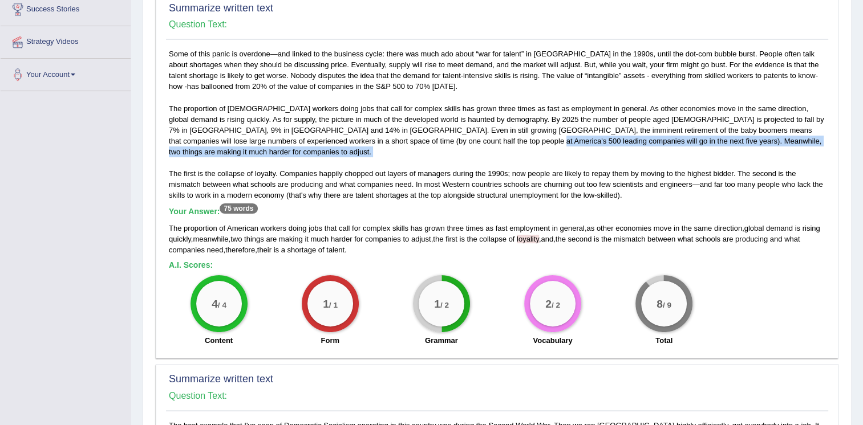
drag, startPoint x: 433, startPoint y: 140, endPoint x: 680, endPoint y: 147, distance: 246.4
click at [680, 147] on div "Some of this panic is overdone—and linked to the business cycle: there was much…" at bounding box center [497, 200] width 662 height 304
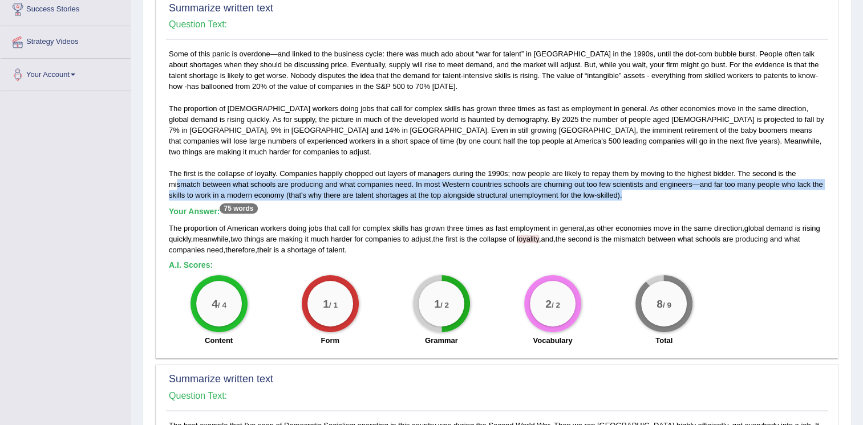
drag, startPoint x: 624, startPoint y: 185, endPoint x: 177, endPoint y: 177, distance: 447.1
click at [177, 177] on div "Some of this panic is overdone—and linked to the business cycle: there was much…" at bounding box center [497, 200] width 662 height 304
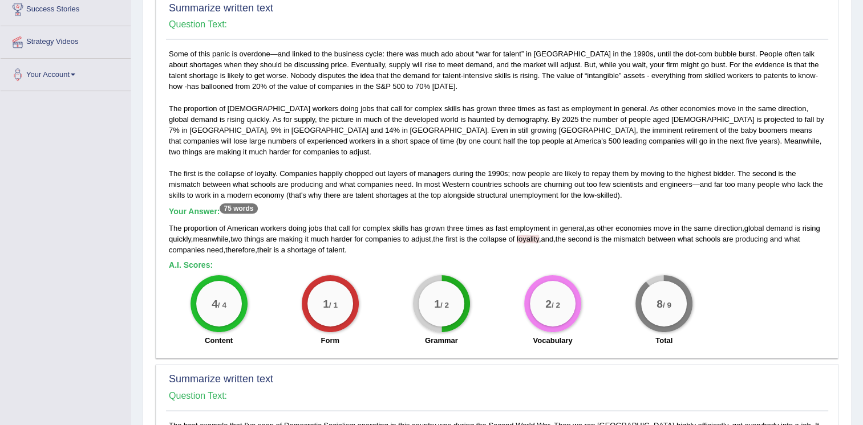
click at [331, 194] on div "Some of this panic is overdone—and linked to the business cycle: there was much…" at bounding box center [497, 200] width 662 height 304
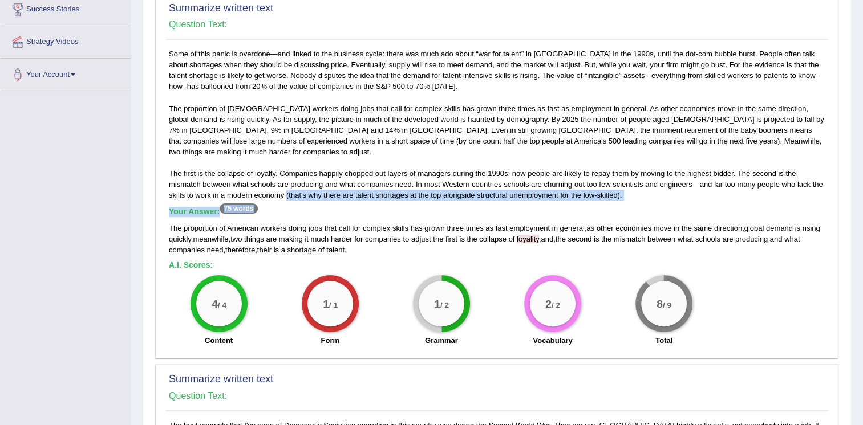
drag, startPoint x: 287, startPoint y: 181, endPoint x: 381, endPoint y: 202, distance: 96.4
click at [381, 202] on div "Some of this panic is overdone—and linked to the business cycle: there was much…" at bounding box center [497, 200] width 662 height 304
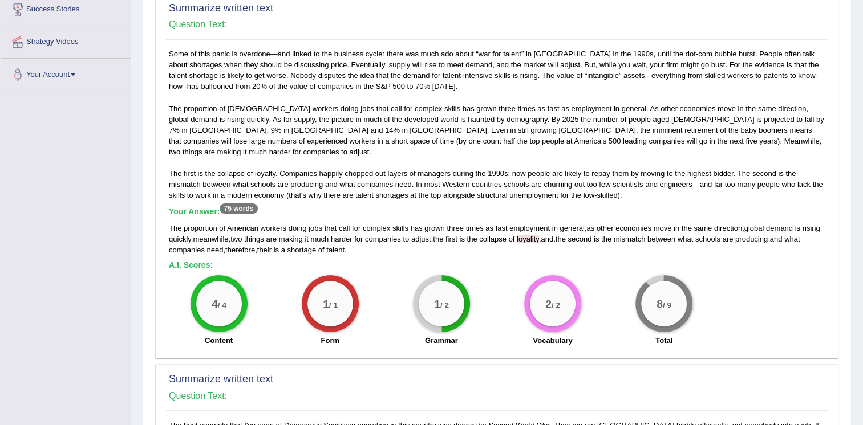
drag, startPoint x: 381, startPoint y: 202, endPoint x: 359, endPoint y: 191, distance: 25.0
click at [359, 191] on div "Some of this panic is overdone—and linked to the business cycle: there was much…" at bounding box center [497, 200] width 662 height 304
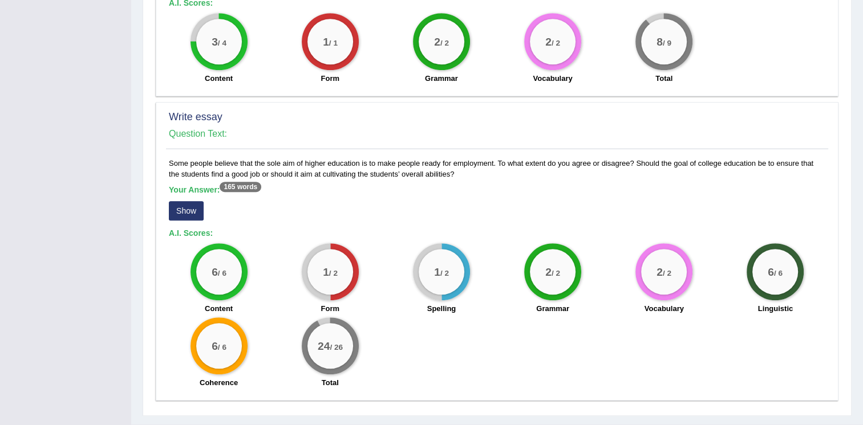
scroll to position [799, 0]
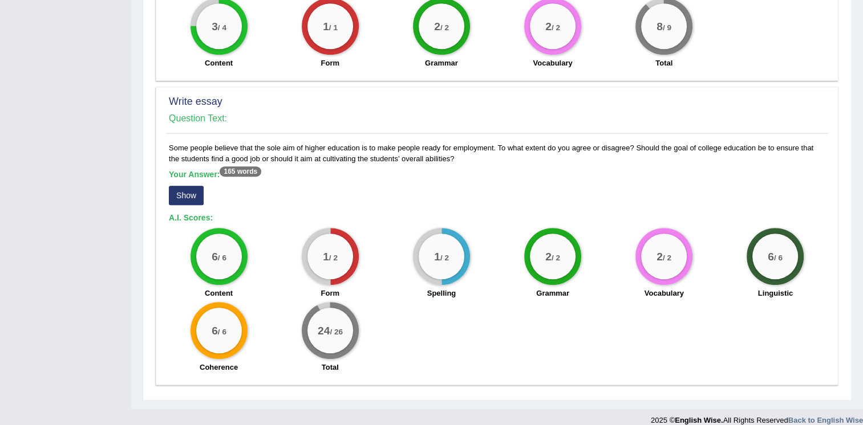
click at [185, 189] on button "Show" at bounding box center [186, 195] width 35 height 19
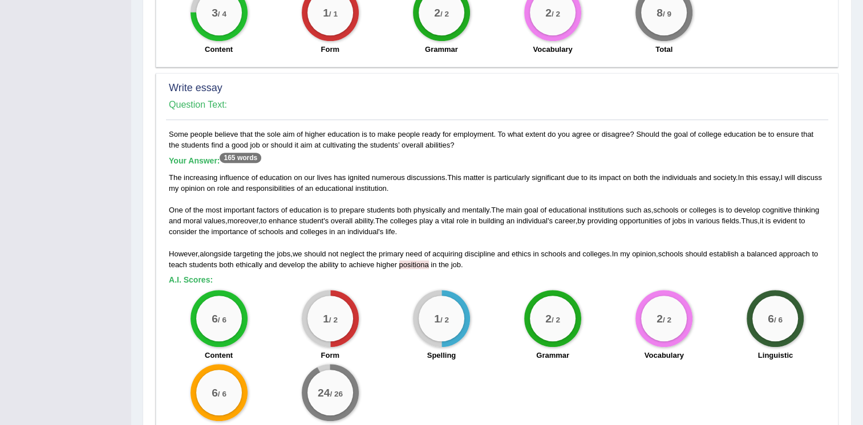
scroll to position [830, 0]
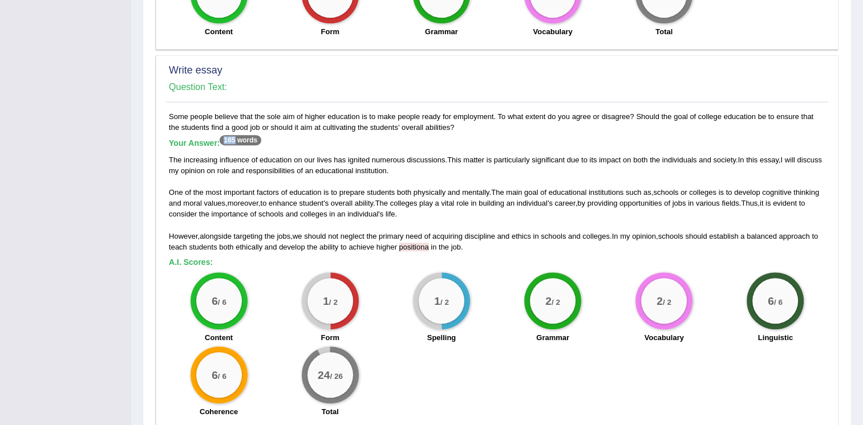
drag, startPoint x: 234, startPoint y: 127, endPoint x: 219, endPoint y: 125, distance: 14.9
click at [220, 135] on sup "165 words" at bounding box center [241, 140] width 42 height 10
click at [215, 139] on b "Your Answer: 165 words" at bounding box center [215, 143] width 92 height 9
drag, startPoint x: 215, startPoint y: 128, endPoint x: 270, endPoint y: 135, distance: 55.7
click at [270, 139] on h5 "Your Answer: 165 words" at bounding box center [497, 144] width 656 height 10
